Goal: Task Accomplishment & Management: Complete application form

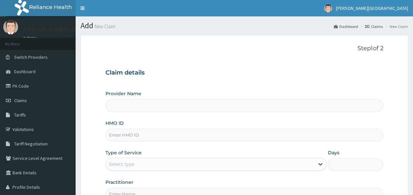
type input "[PERSON_NAME][GEOGRAPHIC_DATA]"
click at [286, 131] on input "HMO ID" at bounding box center [245, 135] width 278 height 13
type input "OHT/12828/A"
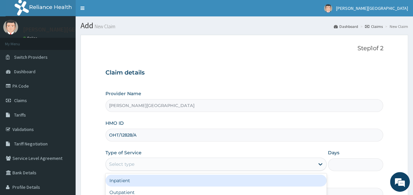
click at [267, 165] on div "Select type" at bounding box center [210, 164] width 209 height 11
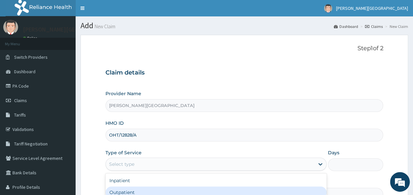
click at [199, 188] on div "Outpatient" at bounding box center [216, 193] width 221 height 12
type input "1"
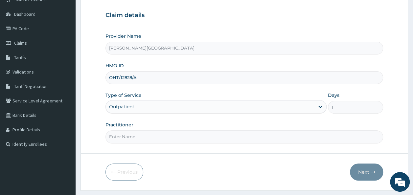
scroll to position [58, 0]
click at [190, 139] on input "Practitioner" at bounding box center [245, 136] width 278 height 13
type input "Dr. Chike"
click at [372, 170] on icon "button" at bounding box center [373, 172] width 5 height 5
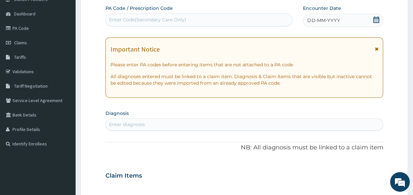
click at [375, 21] on icon at bounding box center [377, 19] width 6 height 7
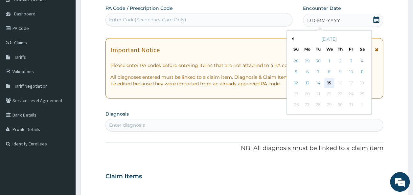
click at [330, 85] on div "15" at bounding box center [330, 83] width 10 height 10
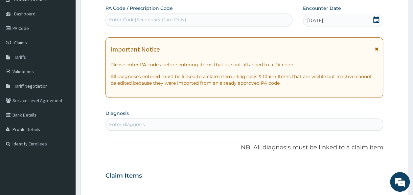
click at [209, 126] on div "Enter diagnosis" at bounding box center [245, 124] width 278 height 11
type input "Rhinitis"
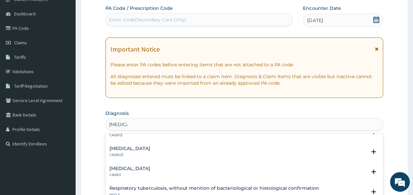
scroll to position [122, 0]
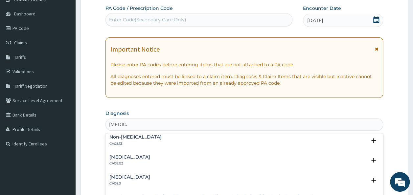
click at [150, 155] on h4 "Allergic rhinitis, unspecified" at bounding box center [129, 157] width 41 height 5
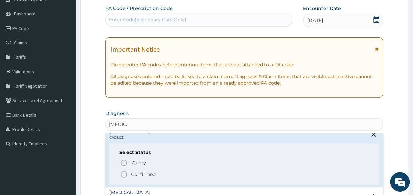
scroll to position [149, 0]
click at [145, 174] on p "Confirmed" at bounding box center [143, 174] width 25 height 7
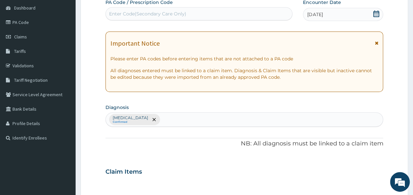
scroll to position [64, 0]
type input "p"
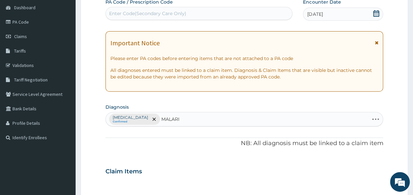
type input "MALARIA"
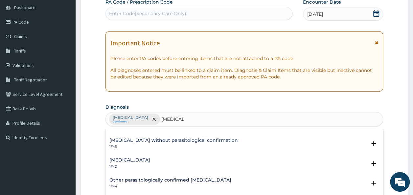
scroll to position [25, 0]
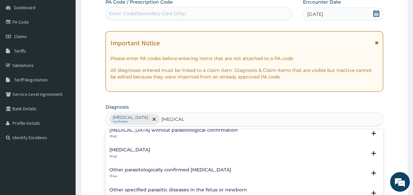
click at [181, 154] on div "Malaria, unspecified 1F4Z" at bounding box center [244, 154] width 270 height 12
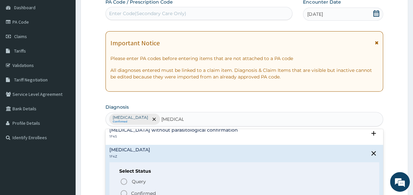
click at [155, 191] on p "Confirmed" at bounding box center [143, 193] width 25 height 7
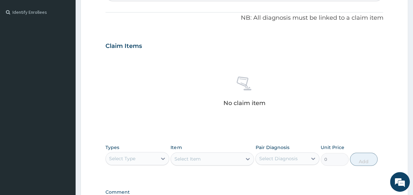
scroll to position [195, 0]
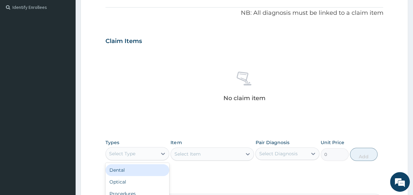
click at [147, 152] on div "Select Type" at bounding box center [132, 154] width 52 height 11
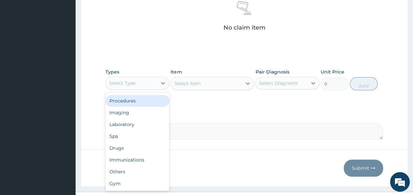
scroll to position [278, 0]
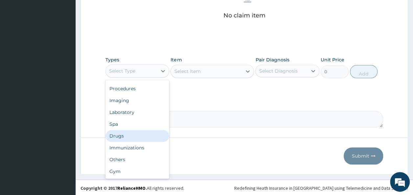
click at [119, 136] on div "Drugs" at bounding box center [138, 136] width 64 height 12
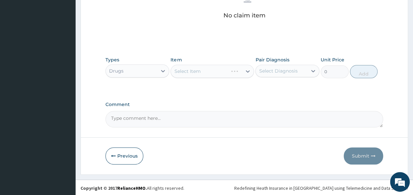
click at [226, 73] on div "Select Item" at bounding box center [213, 71] width 84 height 13
click at [243, 69] on div at bounding box center [248, 71] width 12 height 12
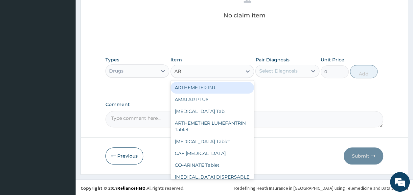
type input "ART"
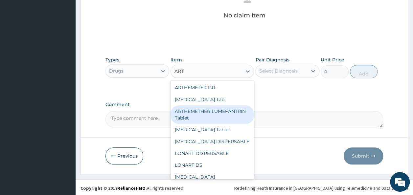
click at [219, 115] on div "ARTHEMETHER LUMEFANTRIN Tablet" at bounding box center [213, 115] width 84 height 18
type input "43.35"
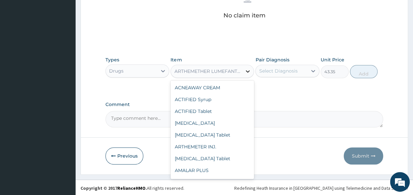
click at [249, 71] on icon at bounding box center [248, 71] width 4 height 2
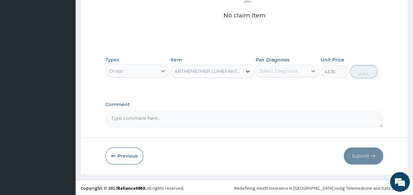
click at [249, 71] on icon at bounding box center [248, 71] width 4 height 2
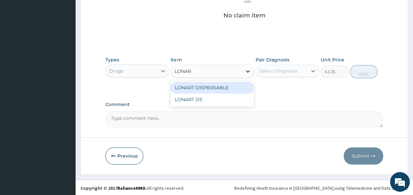
type input "LONART"
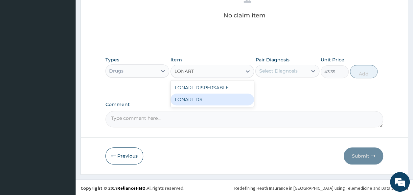
click at [241, 98] on div "LONART DS" at bounding box center [213, 100] width 84 height 12
type input "252.88"
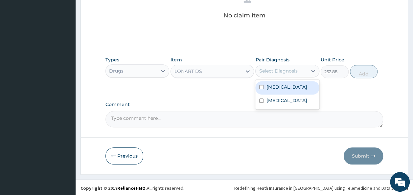
click at [301, 71] on div "Select Diagnosis" at bounding box center [282, 71] width 52 height 11
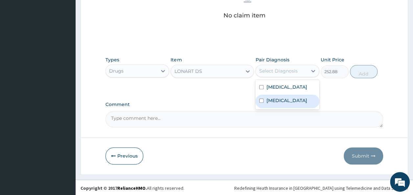
click at [286, 104] on label "Malaria, unspecified" at bounding box center [286, 100] width 41 height 7
checkbox input "true"
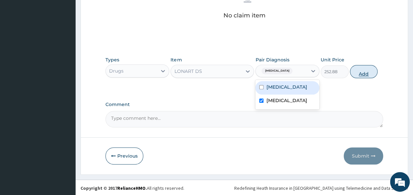
click at [368, 69] on button "Add" at bounding box center [364, 71] width 28 height 13
type input "0"
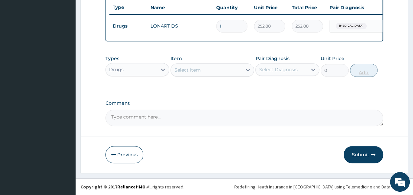
scroll to position [252, 0]
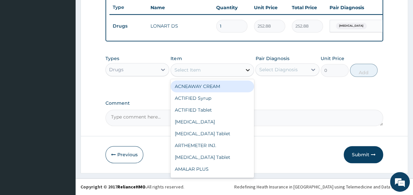
click at [246, 70] on icon at bounding box center [248, 70] width 7 height 7
type input "PARA"
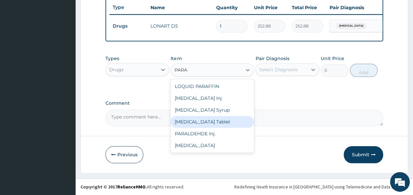
click at [221, 119] on div "PARACETAMOL Tablet" at bounding box center [213, 122] width 84 height 12
type input "38.25"
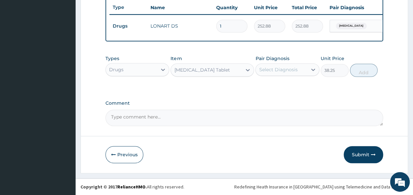
click at [301, 70] on div "Select Diagnosis" at bounding box center [282, 69] width 52 height 11
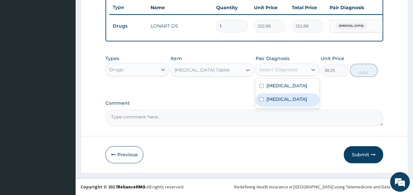
click at [280, 103] on label "Malaria, unspecified" at bounding box center [286, 99] width 41 height 7
checkbox input "true"
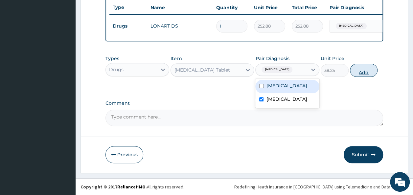
click at [368, 66] on button "Add" at bounding box center [364, 70] width 28 height 13
type input "0"
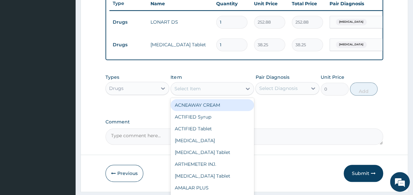
click at [223, 94] on div "Select Item" at bounding box center [206, 89] width 71 height 11
type input "PIR"
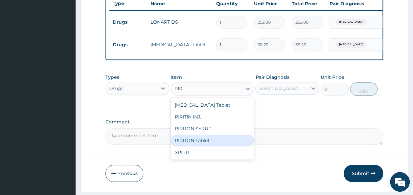
click at [201, 145] on div "PIRITON Tablet" at bounding box center [213, 141] width 84 height 12
type input "21.25"
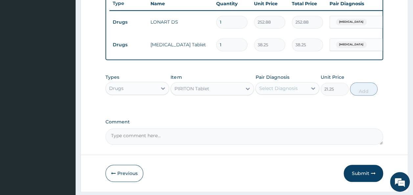
click at [297, 94] on div "Select Diagnosis" at bounding box center [282, 88] width 52 height 11
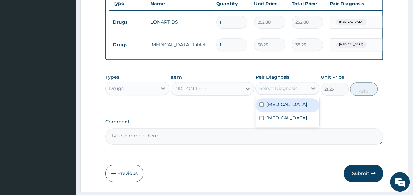
click at [288, 108] on label "Allergic rhinitis, unspecified" at bounding box center [286, 104] width 41 height 7
checkbox input "true"
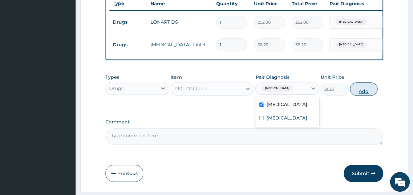
click at [368, 96] on button "Add" at bounding box center [364, 89] width 28 height 13
type input "0"
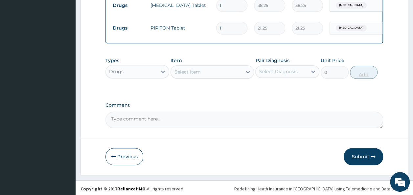
scroll to position [293, 0]
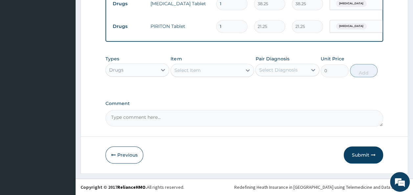
click at [291, 125] on textarea "Comment" at bounding box center [245, 118] width 278 height 16
click at [189, 122] on textarea "Cough, catarrh, weakness." at bounding box center [245, 118] width 278 height 16
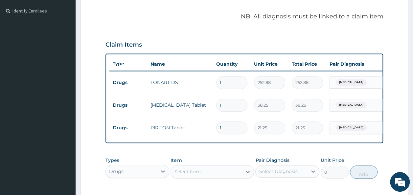
scroll to position [183, 0]
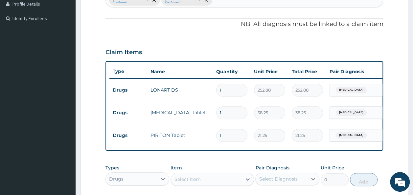
type textarea "Cough, catarrh, weakness."
click at [226, 89] on input "1" at bounding box center [231, 90] width 31 height 13
type input "0.00"
type input "6"
type input "1517.28"
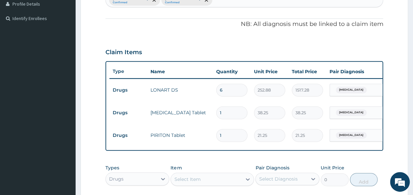
type input "6"
click at [229, 112] on input "1" at bounding box center [231, 113] width 31 height 13
type input "18"
type input "688.50"
type input "18"
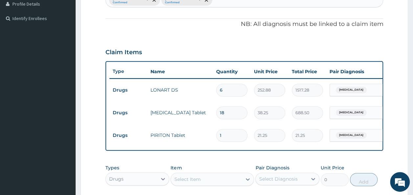
click at [231, 135] on input "1" at bounding box center [231, 135] width 31 height 13
type input "0.00"
type input "6"
type input "127.50"
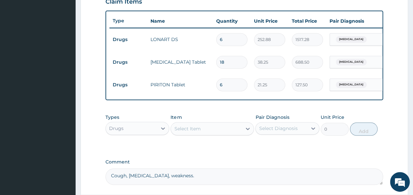
scroll to position [297, 0]
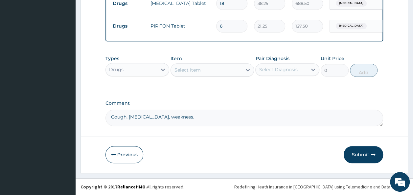
type input "6"
click at [153, 73] on div "Drugs" at bounding box center [132, 69] width 52 height 11
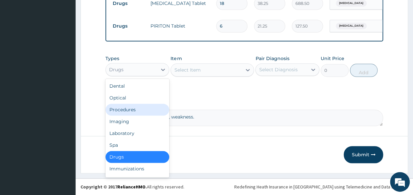
click at [131, 110] on div "Procedures" at bounding box center [138, 110] width 64 height 12
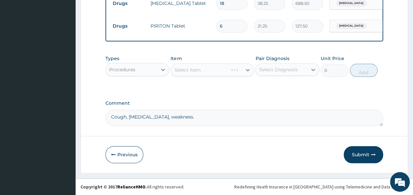
click at [249, 68] on div "Select Item" at bounding box center [213, 69] width 84 height 13
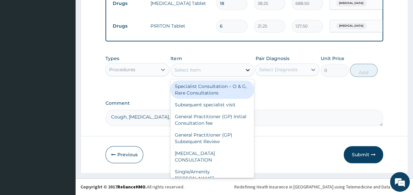
click at [244, 70] on div at bounding box center [248, 70] width 12 height 12
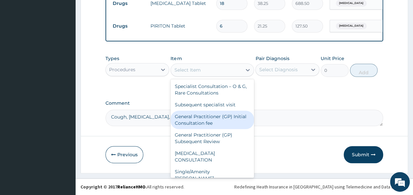
click at [231, 119] on div "General Practitioner (GP) Initial Consultation fee" at bounding box center [213, 120] width 84 height 18
type input "2975"
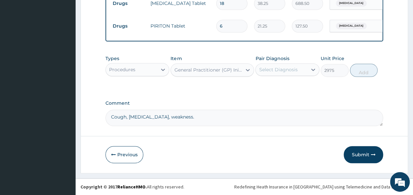
click at [307, 69] on div "Select Diagnosis" at bounding box center [282, 69] width 52 height 11
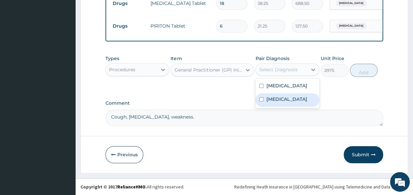
click at [306, 103] on label "Malaria, unspecified" at bounding box center [286, 99] width 41 height 7
checkbox input "true"
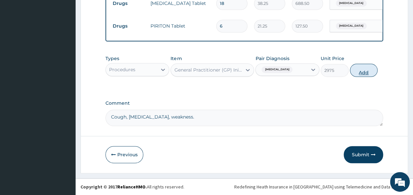
click at [358, 72] on button "Add" at bounding box center [364, 70] width 28 height 13
type input "0"
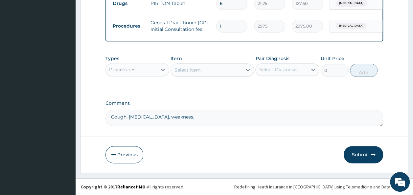
scroll to position [320, 0]
click at [367, 155] on button "Submit" at bounding box center [363, 154] width 39 height 17
